Goal: Answer question/provide support

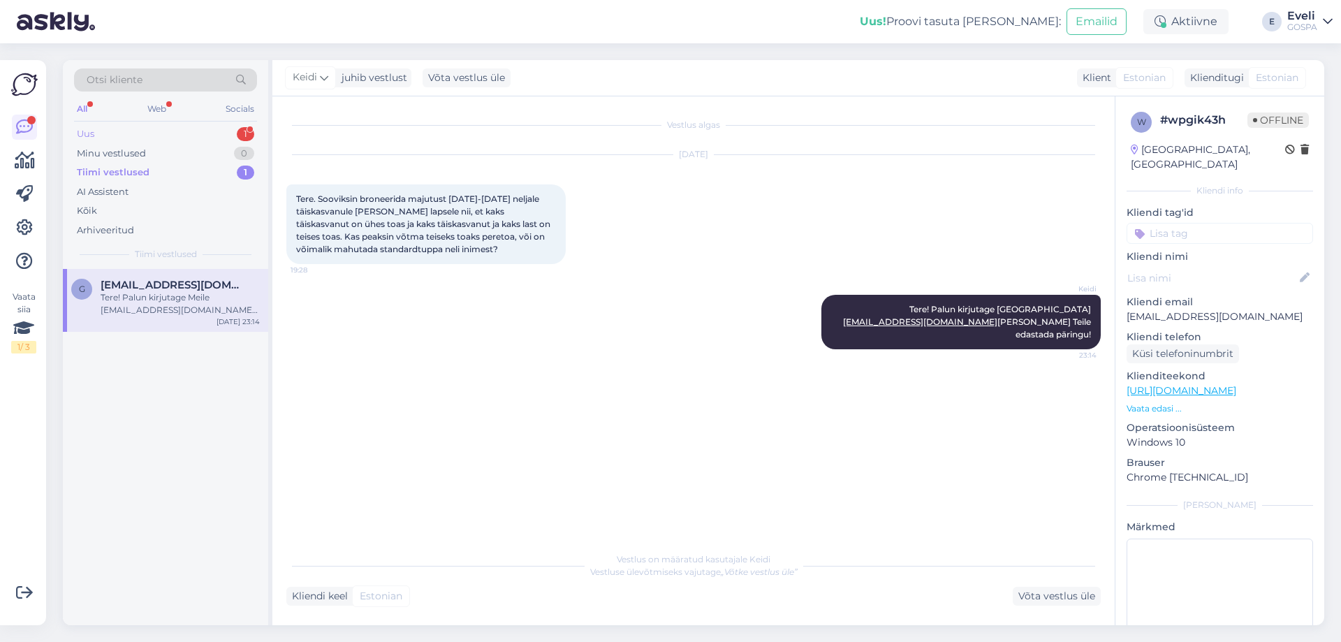
click at [96, 138] on div "Uus 1" at bounding box center [165, 134] width 183 height 20
drag, startPoint x: 184, startPoint y: 303, endPoint x: 260, endPoint y: 301, distance: 76.8
click at [185, 303] on div "[DATE][PERSON_NAME] 10.00 kasutasin ära kaks klassikalise massaazi kinkekaarti …" at bounding box center [180, 303] width 159 height 25
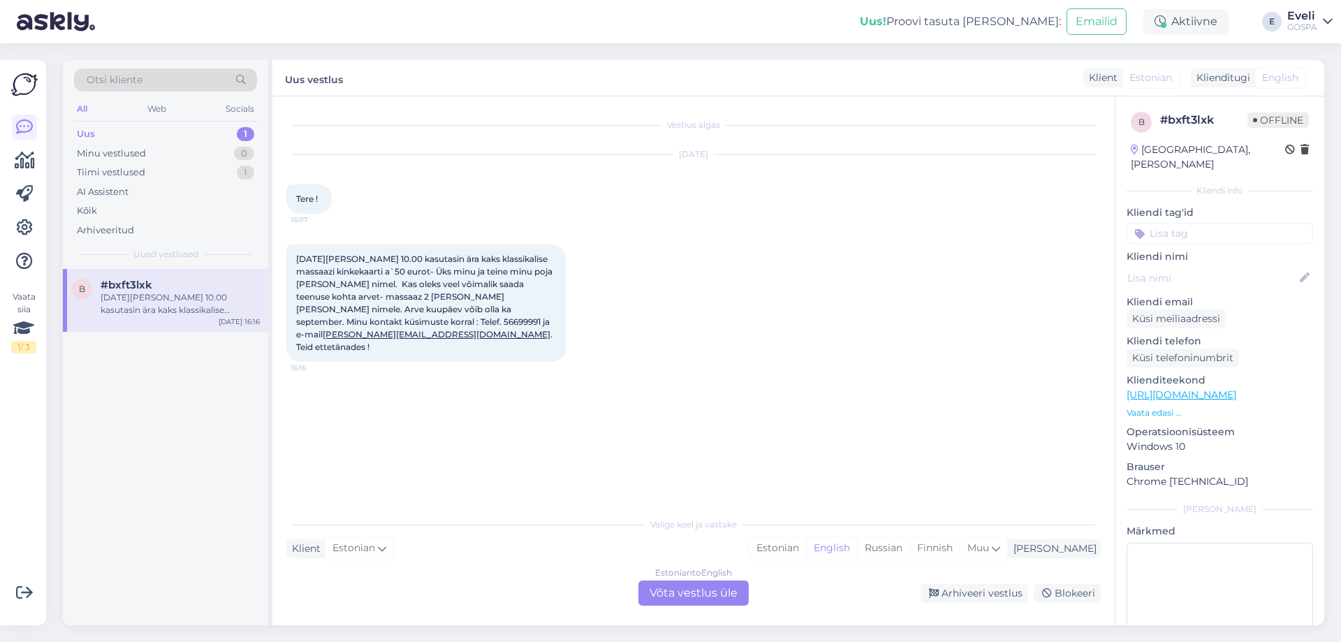
click at [587, 406] on div "Vestlus algas [DATE] Tere ! 16:07 [DATE][PERSON_NAME] 10.00 kasutasin ära kaks …" at bounding box center [699, 303] width 827 height 387
click at [694, 598] on div "Estonian to English Võta vestlus üle" at bounding box center [693, 592] width 110 height 25
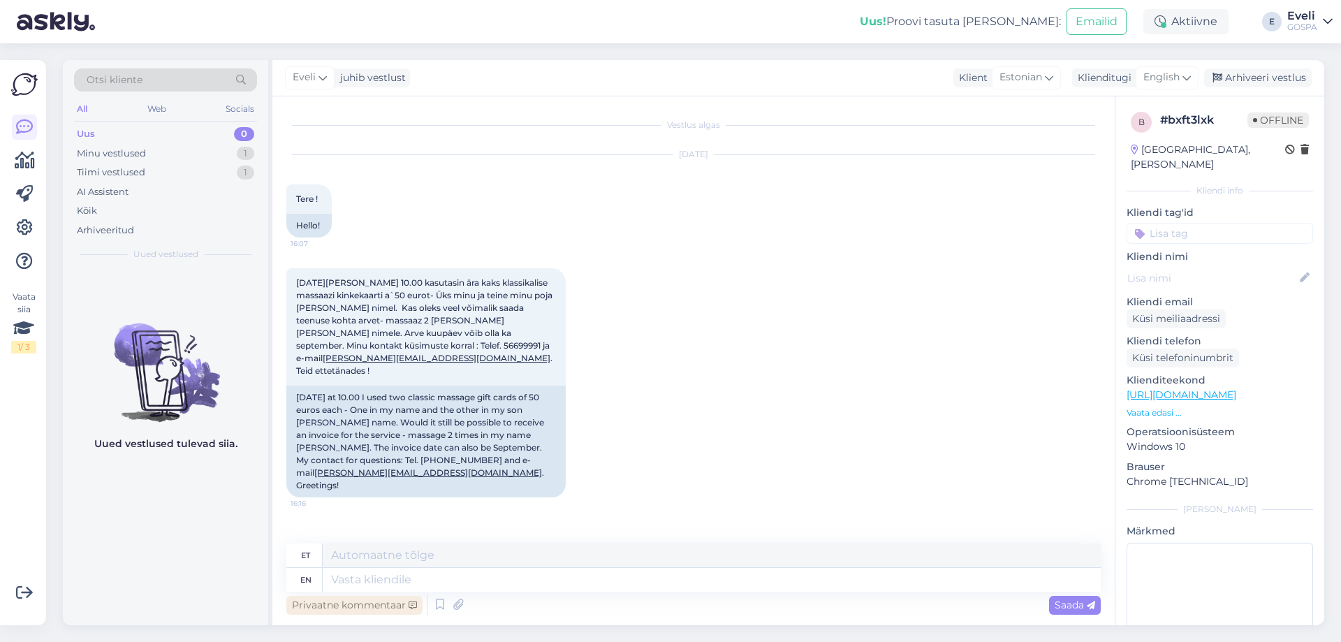
click at [327, 610] on div "Privaatne kommentaar" at bounding box center [354, 605] width 136 height 19
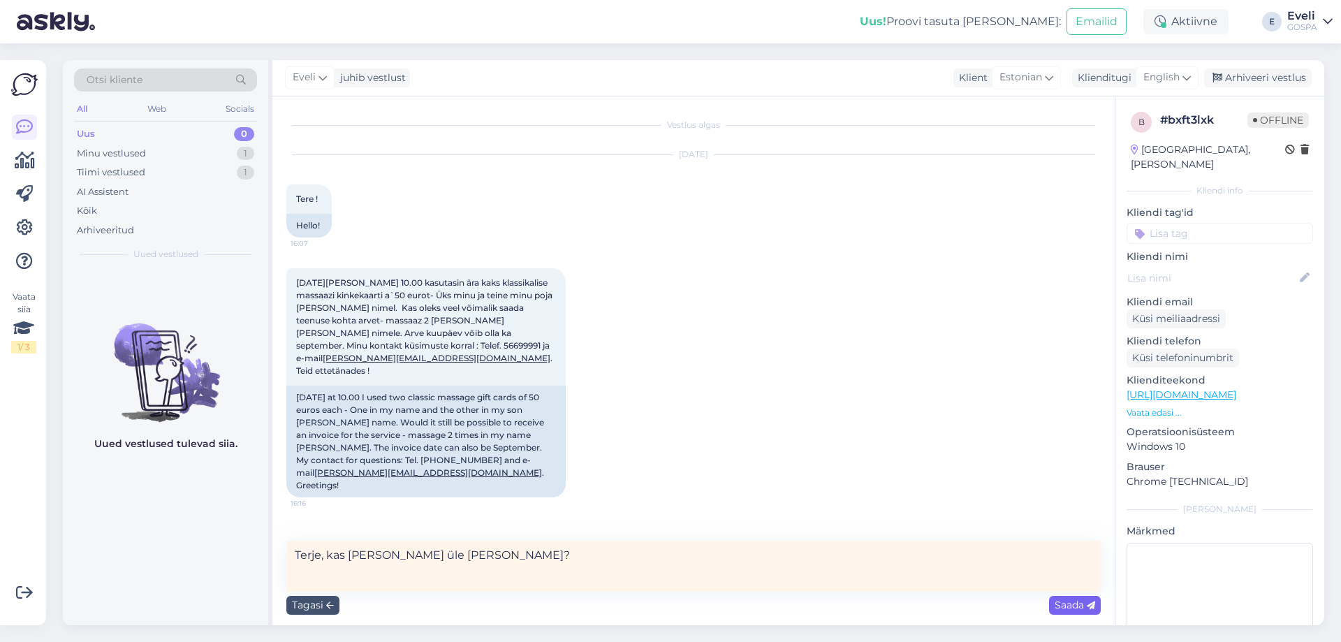
type textarea "Terje, kas [PERSON_NAME] üle [PERSON_NAME]?"
click at [1057, 607] on span "Saada" at bounding box center [1074, 604] width 41 height 13
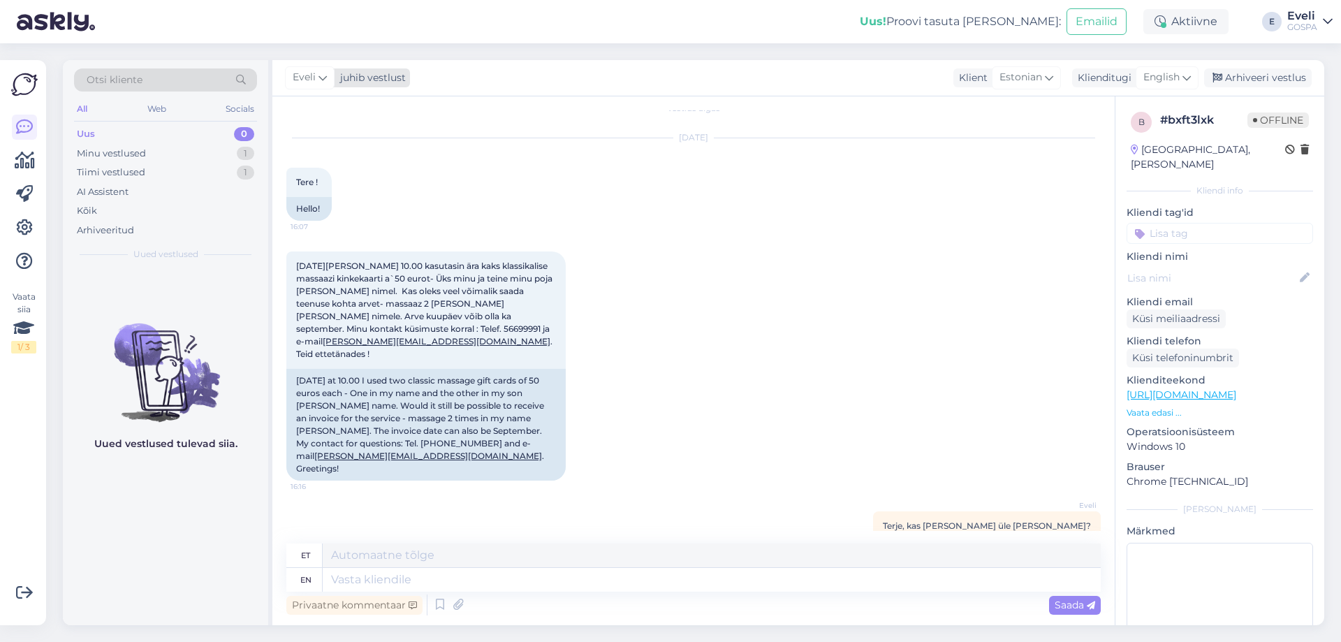
click at [312, 78] on span "Eveli" at bounding box center [304, 77] width 23 height 15
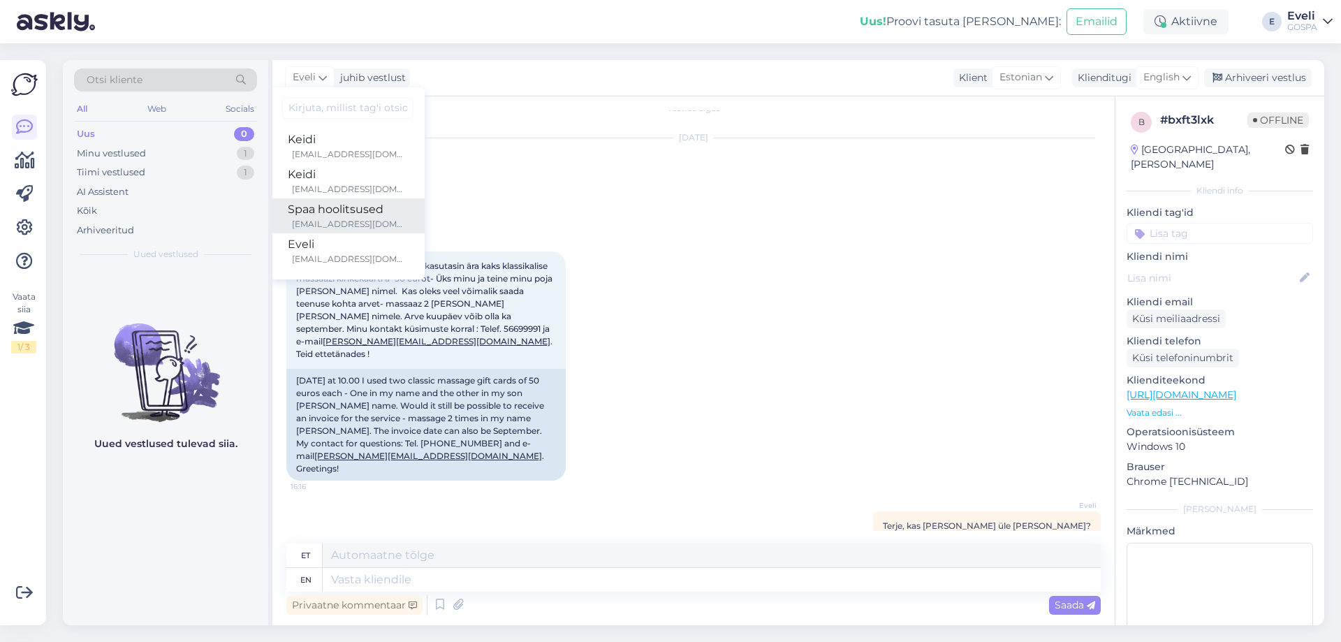
click at [338, 213] on div "Spaa hoolitsused" at bounding box center [348, 209] width 120 height 17
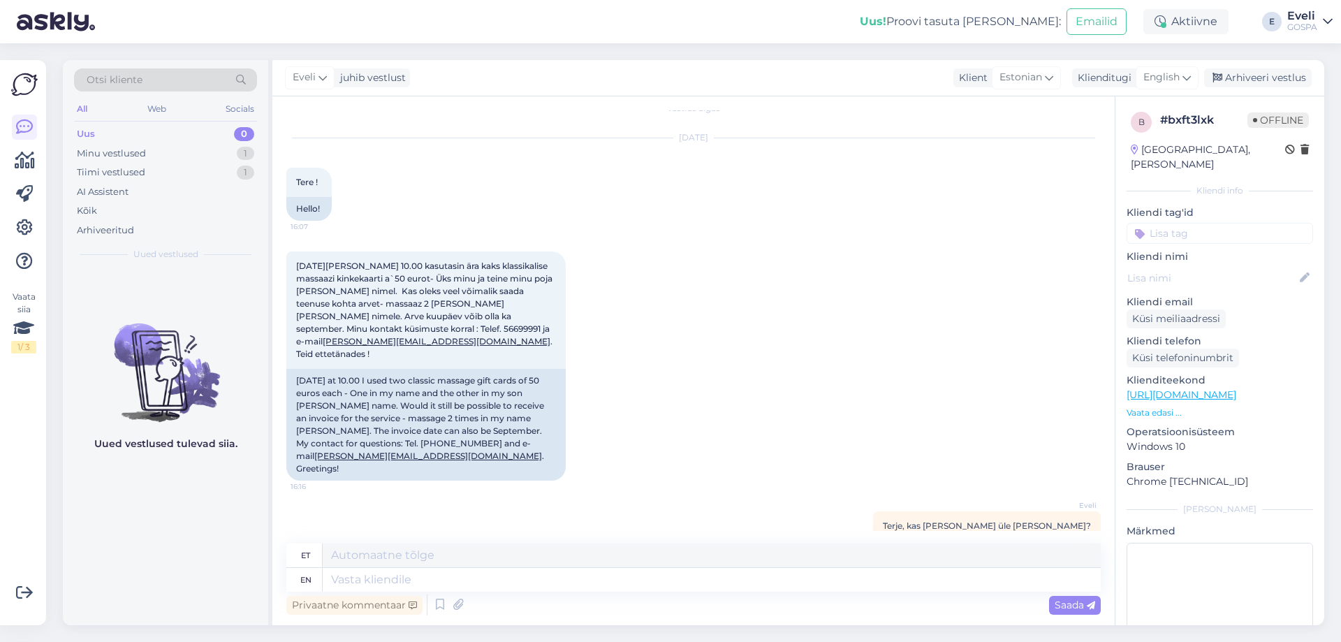
scroll to position [15, 0]
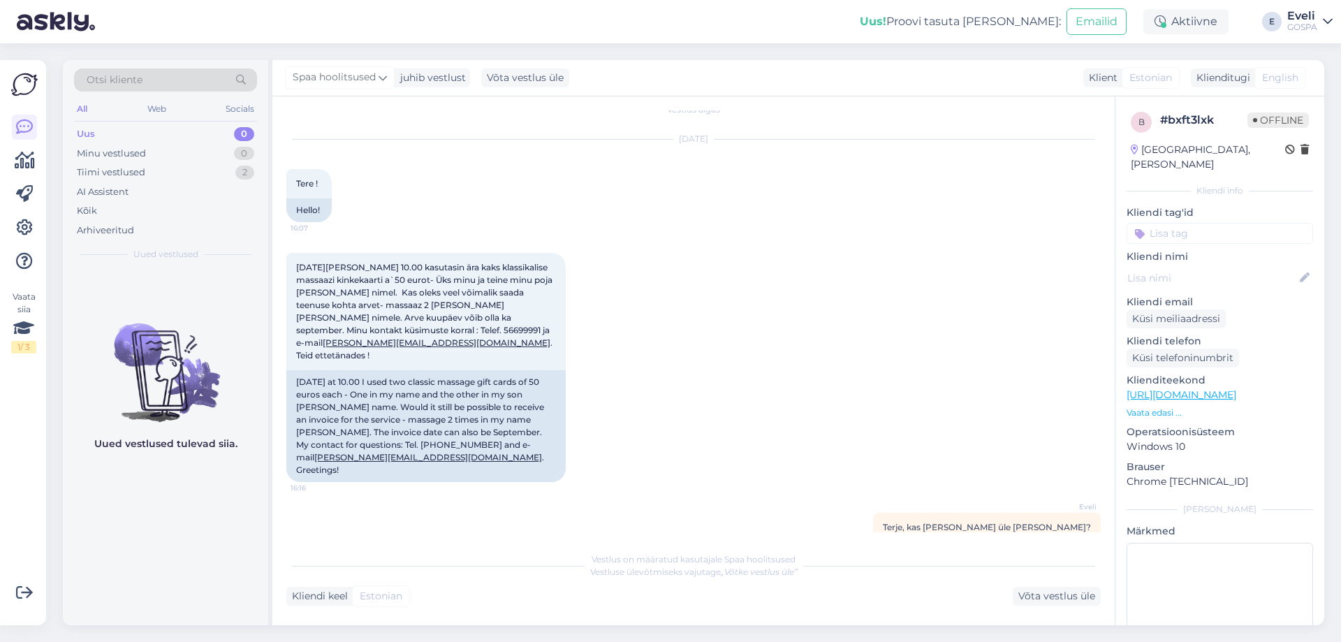
click at [1296, 25] on div "GOSPA" at bounding box center [1302, 27] width 30 height 11
click at [1219, 120] on div "Logi välja" at bounding box center [1208, 119] width 249 height 25
